Goal: Use online tool/utility: Utilize a website feature to perform a specific function

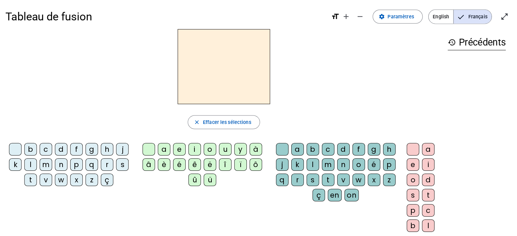
scroll to position [1, 0]
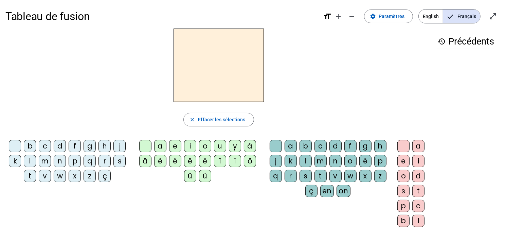
click at [26, 175] on div "t" at bounding box center [30, 176] width 12 height 12
click at [157, 145] on div "a" at bounding box center [160, 146] width 12 height 12
click at [322, 145] on div "c" at bounding box center [321, 146] width 12 height 12
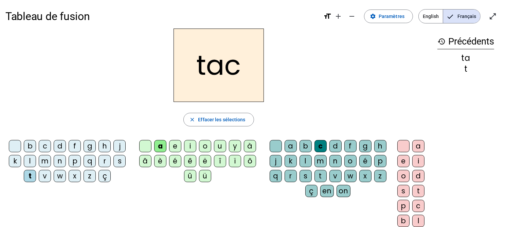
click at [279, 144] on div at bounding box center [276, 146] width 12 height 12
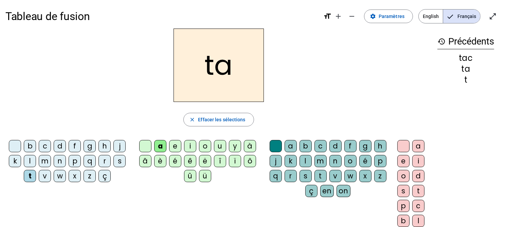
click at [177, 142] on div "e" at bounding box center [175, 146] width 12 height 12
click at [122, 146] on div "j" at bounding box center [119, 146] width 12 height 12
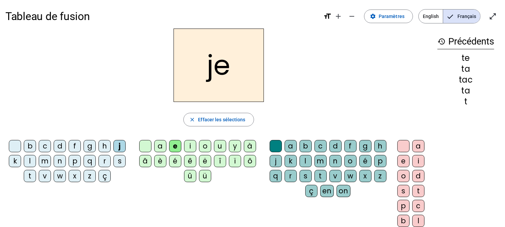
click at [61, 144] on div "d" at bounding box center [60, 146] width 12 height 12
click at [50, 157] on div "m" at bounding box center [45, 161] width 12 height 12
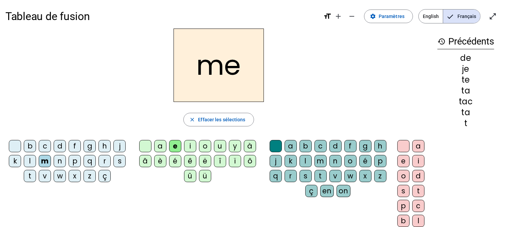
click at [159, 148] on div "a" at bounding box center [160, 146] width 12 height 12
click at [35, 160] on div "l" at bounding box center [30, 161] width 12 height 12
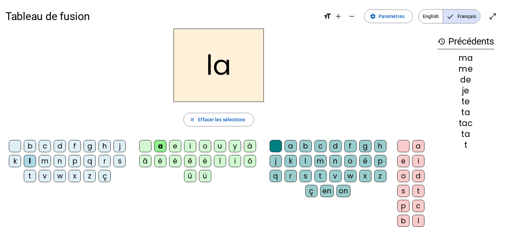
click at [317, 145] on div "c" at bounding box center [321, 146] width 12 height 12
